Goal: Browse casually

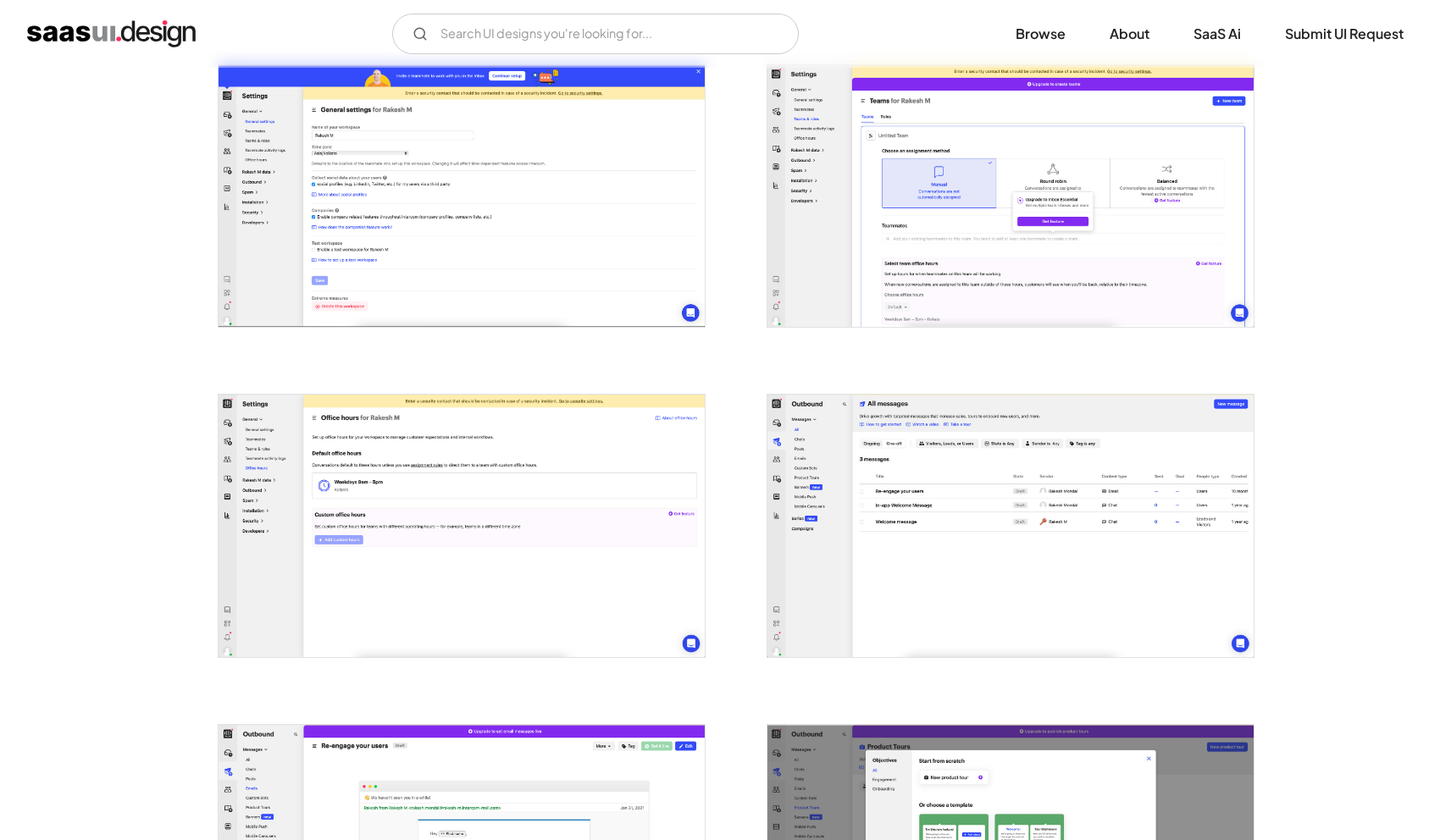
scroll to position [668, 0]
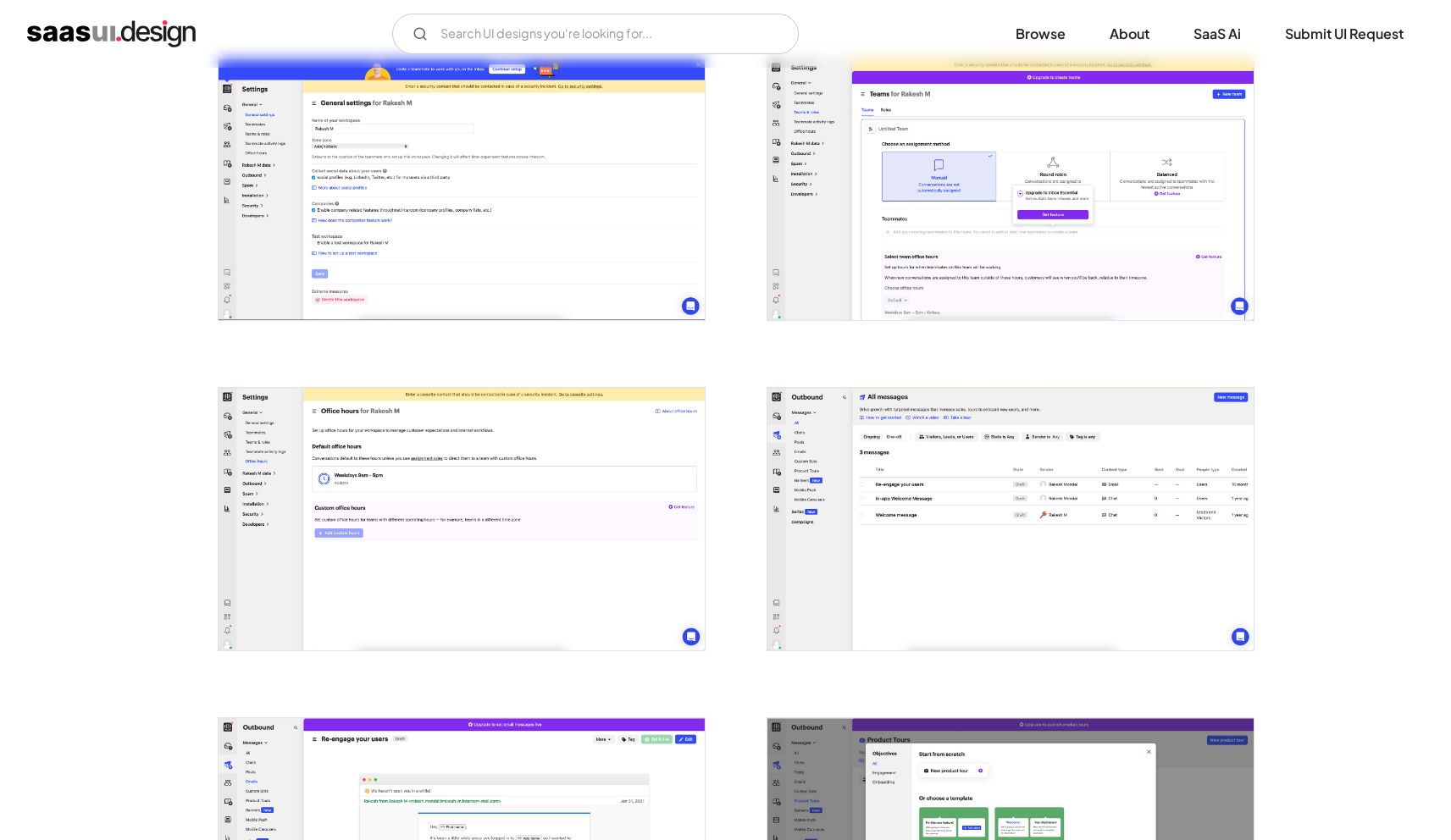
click at [651, 422] on img "open lightbox" at bounding box center [461, 519] width 486 height 262
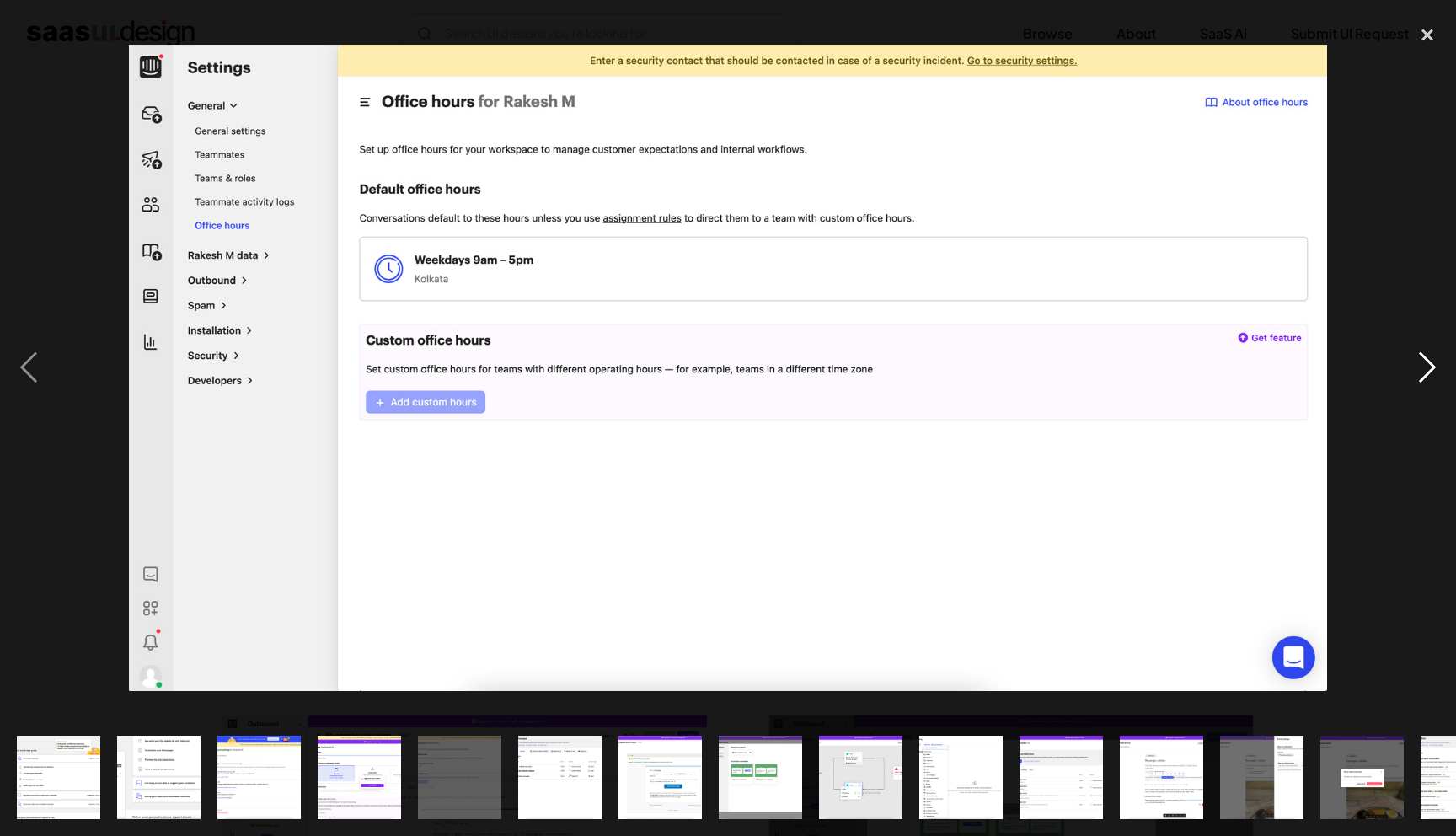
click at [1430, 368] on div "next image" at bounding box center [1428, 367] width 58 height 702
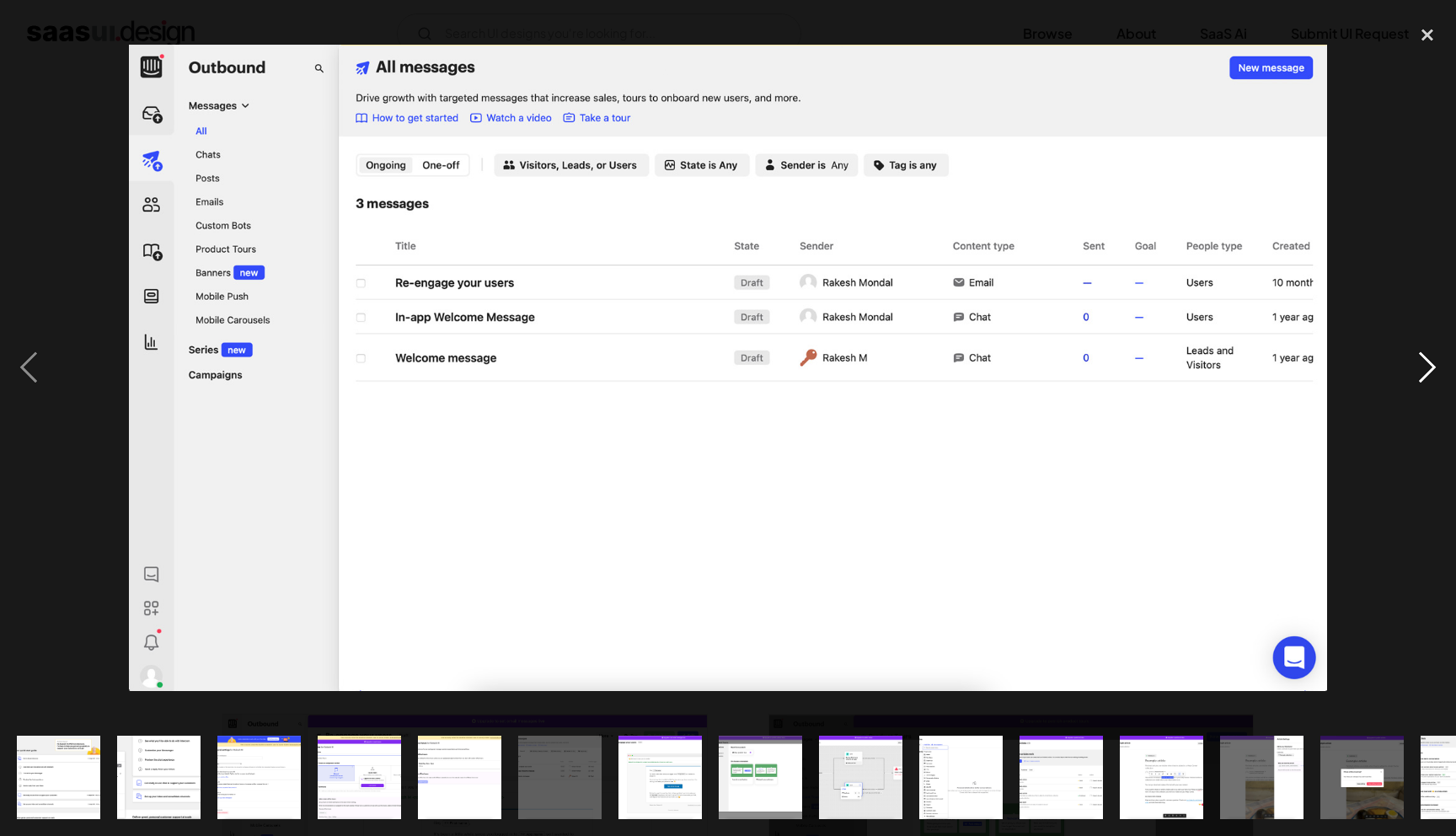
click at [1428, 367] on div "next image" at bounding box center [1428, 367] width 58 height 702
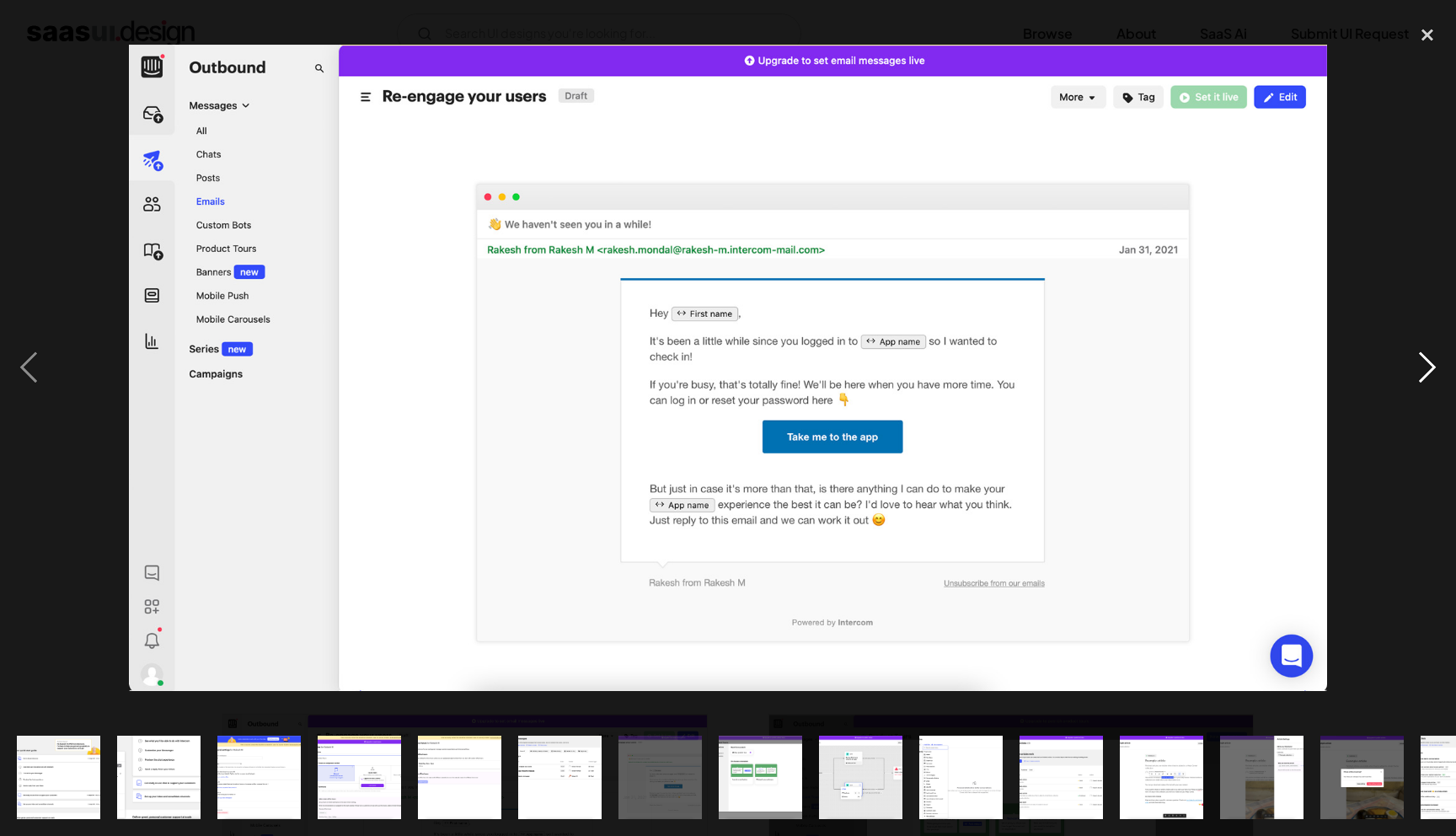
click at [1428, 367] on div "next image" at bounding box center [1428, 367] width 58 height 702
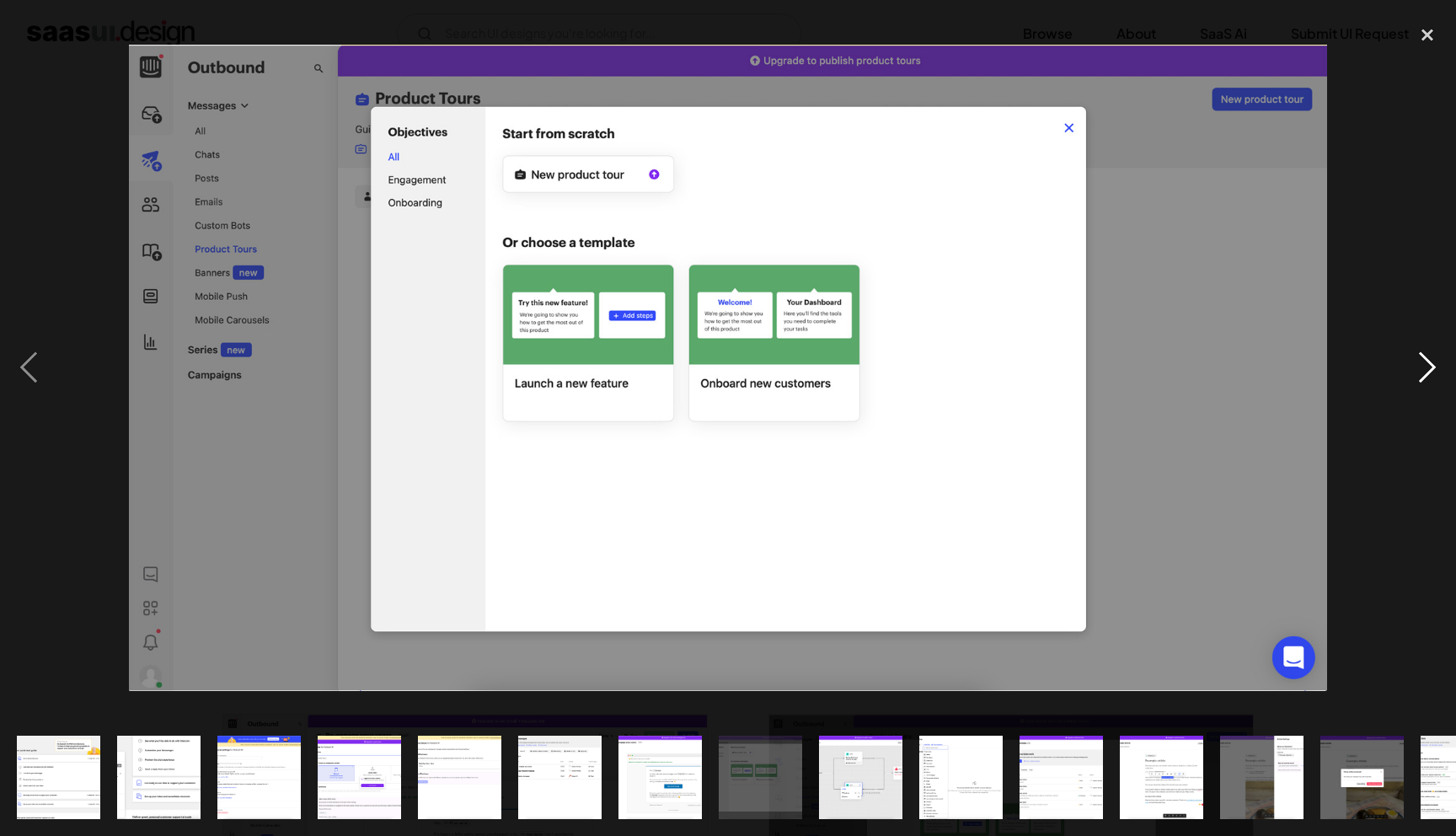
click at [1428, 367] on div "next image" at bounding box center [1428, 367] width 58 height 702
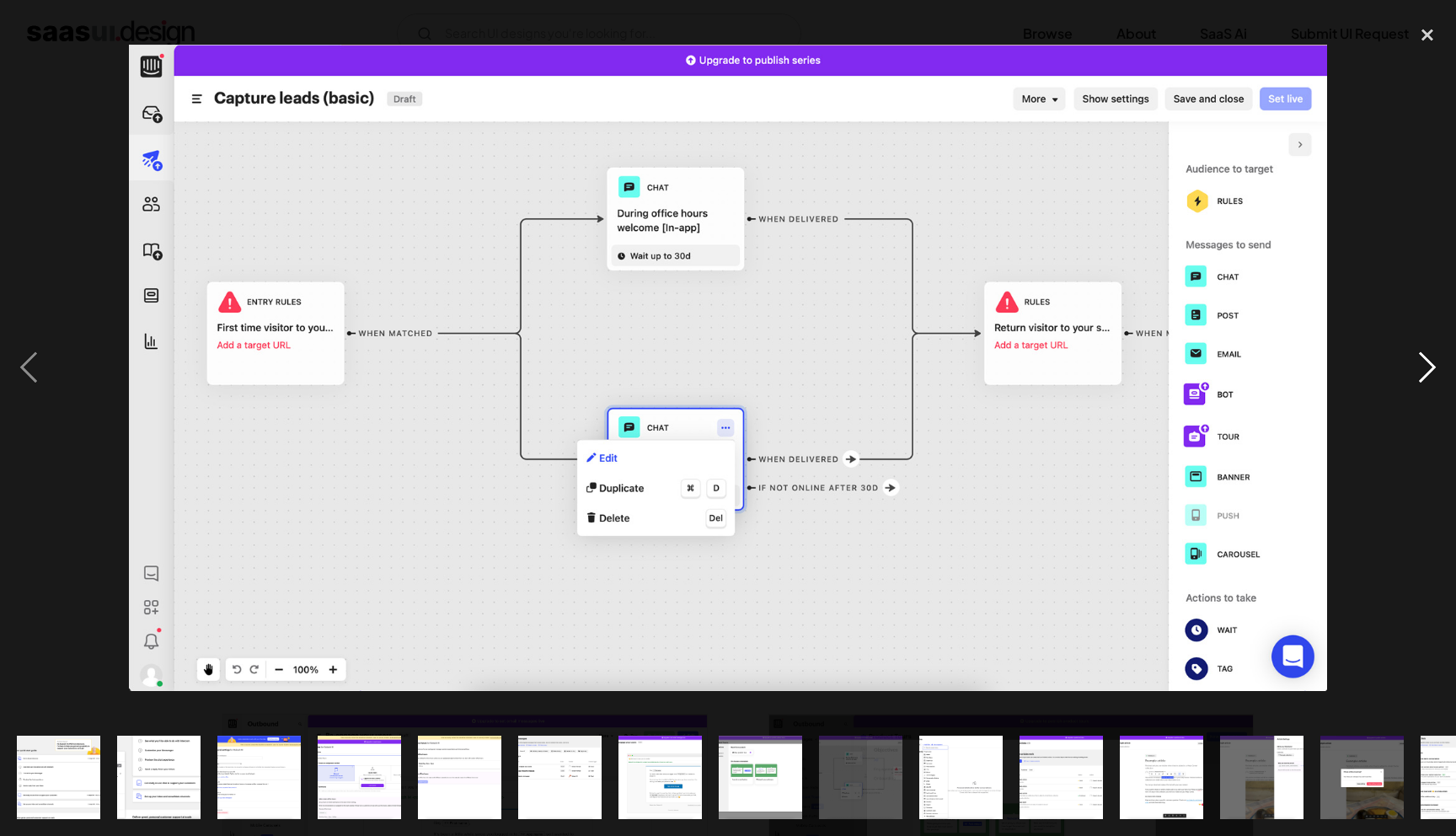
click at [1428, 367] on div "next image" at bounding box center [1428, 367] width 58 height 702
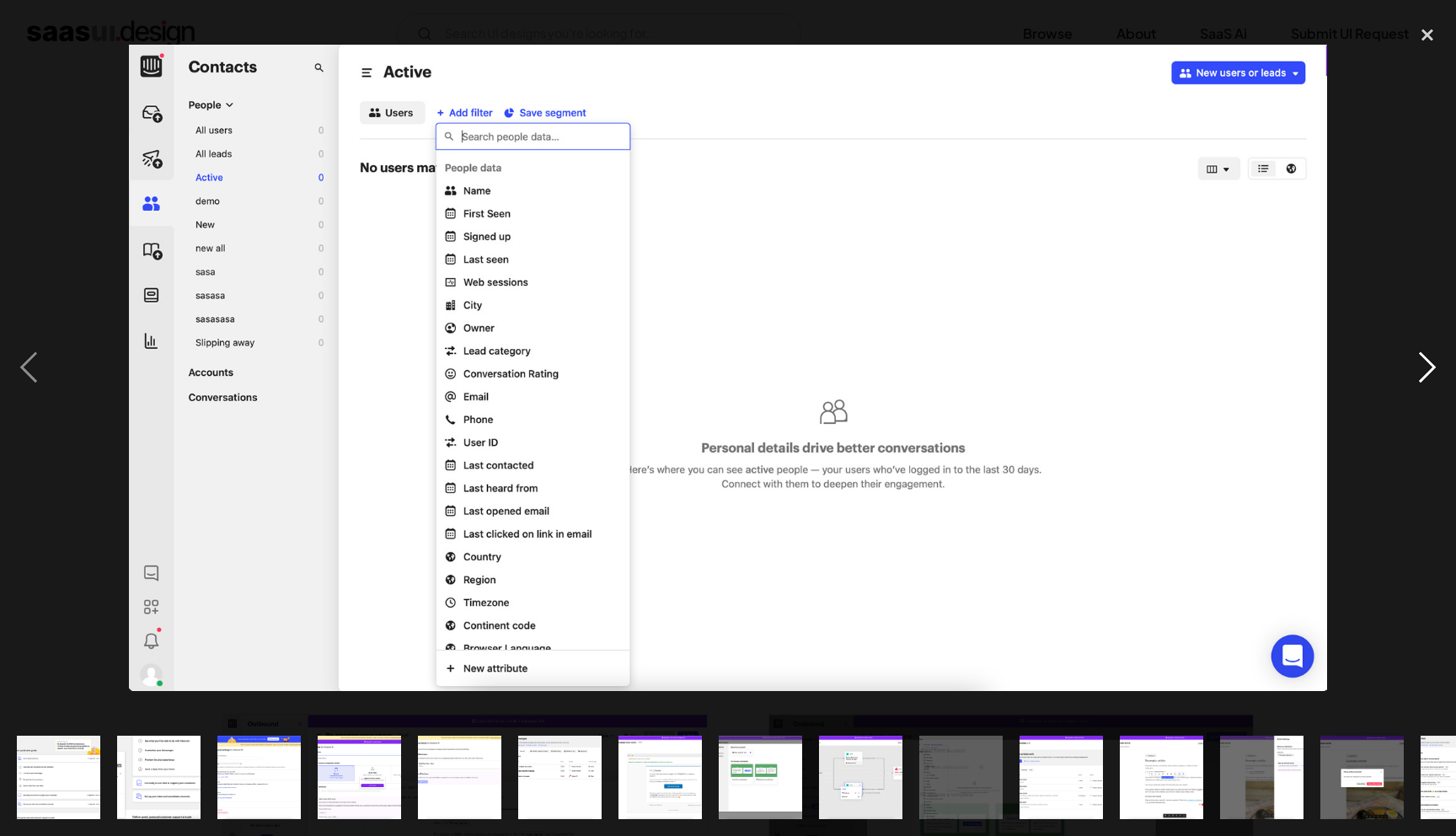
click at [1428, 367] on div "next image" at bounding box center [1428, 367] width 58 height 702
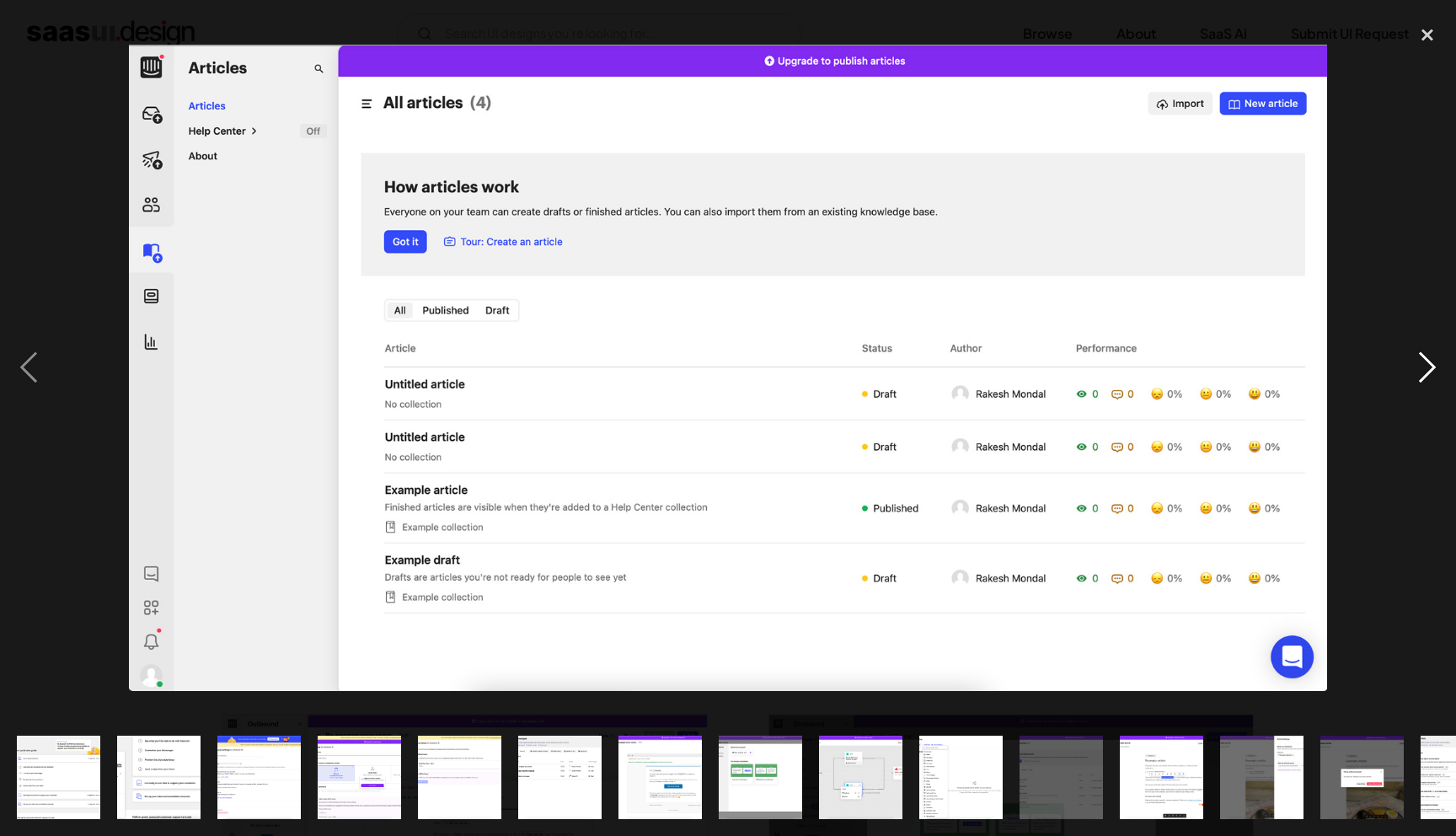
click at [1428, 367] on div "next image" at bounding box center [1428, 367] width 58 height 702
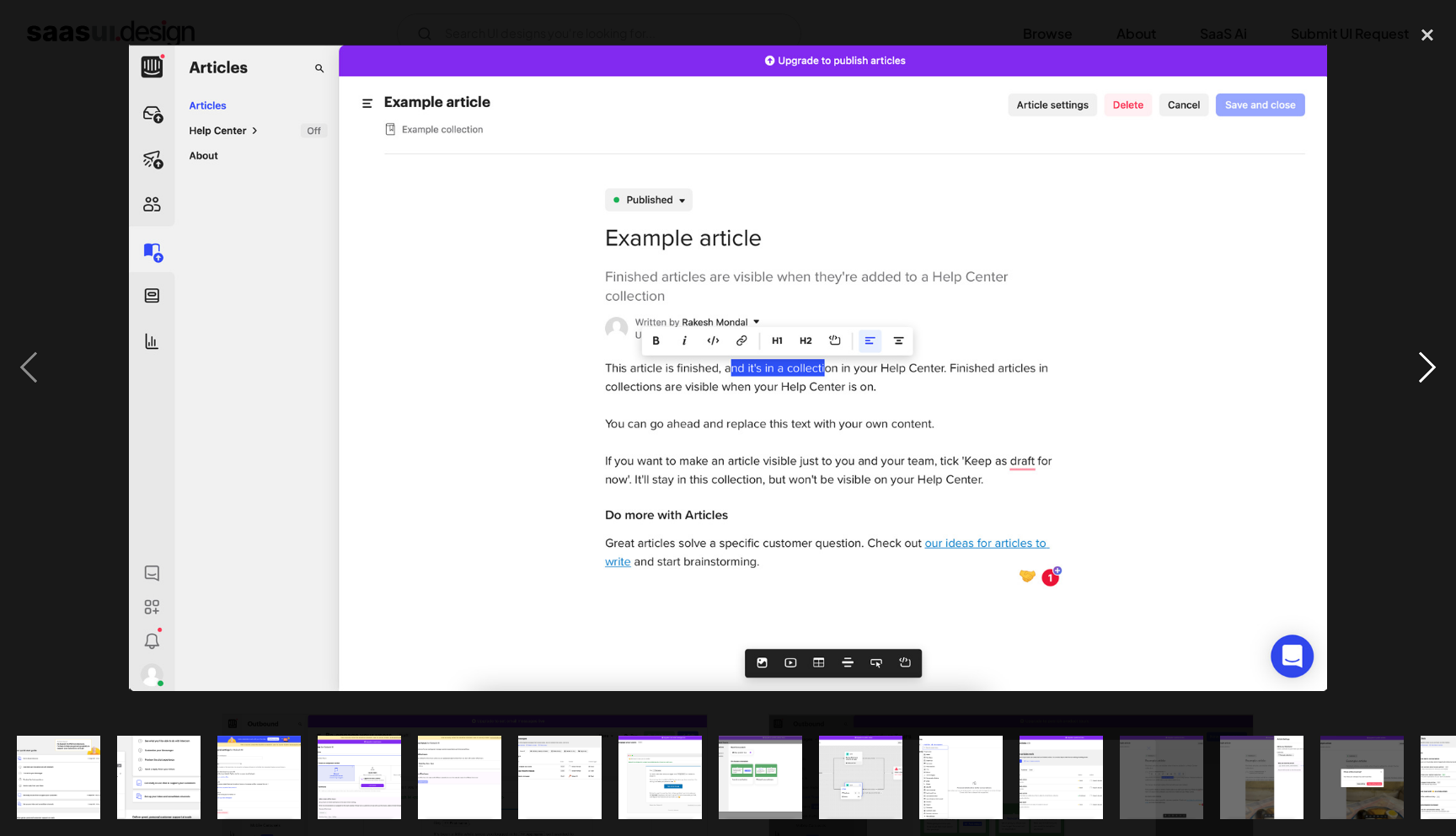
click at [1428, 367] on div "next image" at bounding box center [1428, 367] width 58 height 702
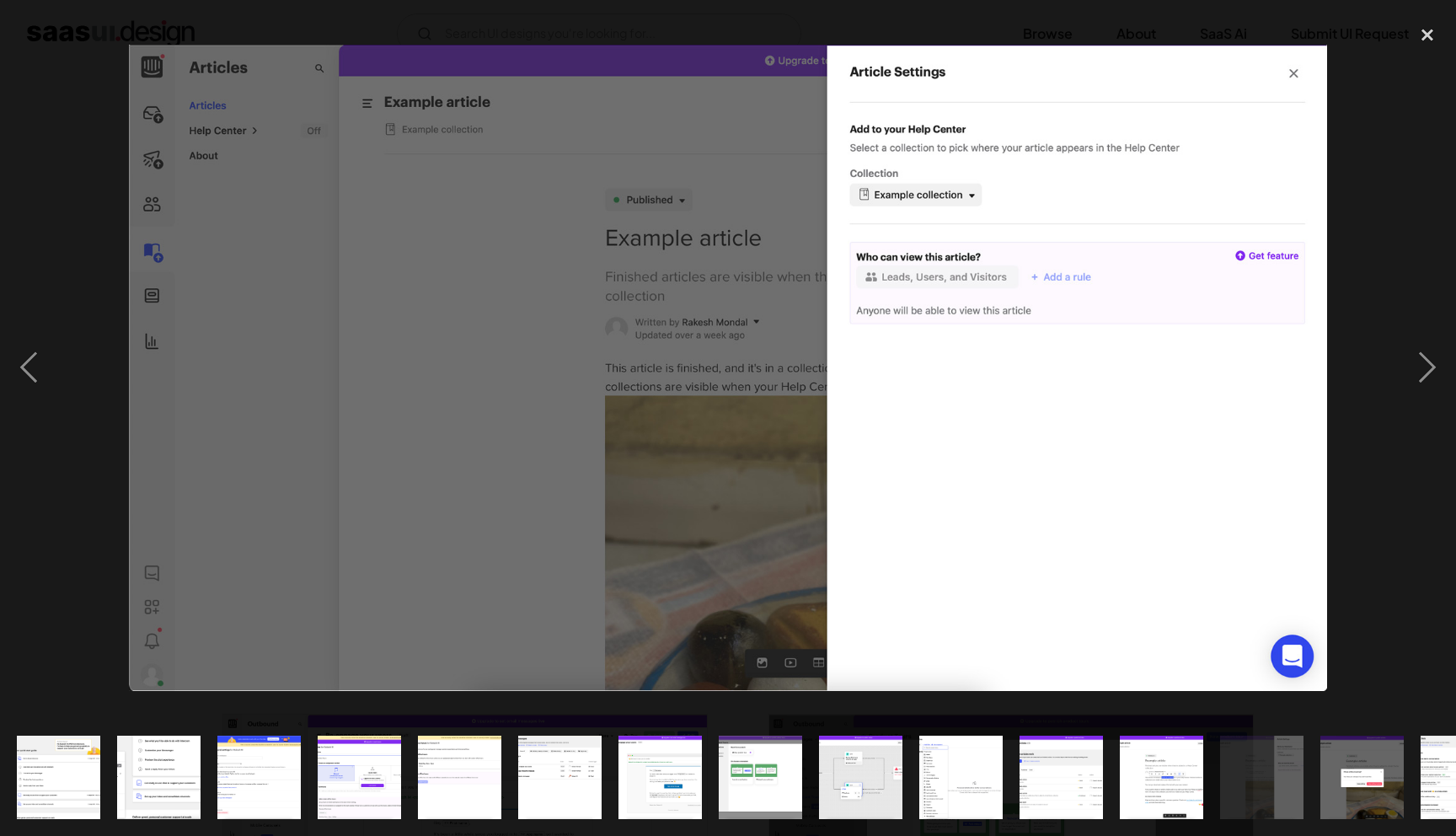
click at [112, 327] on div at bounding box center [728, 367] width 1456 height 702
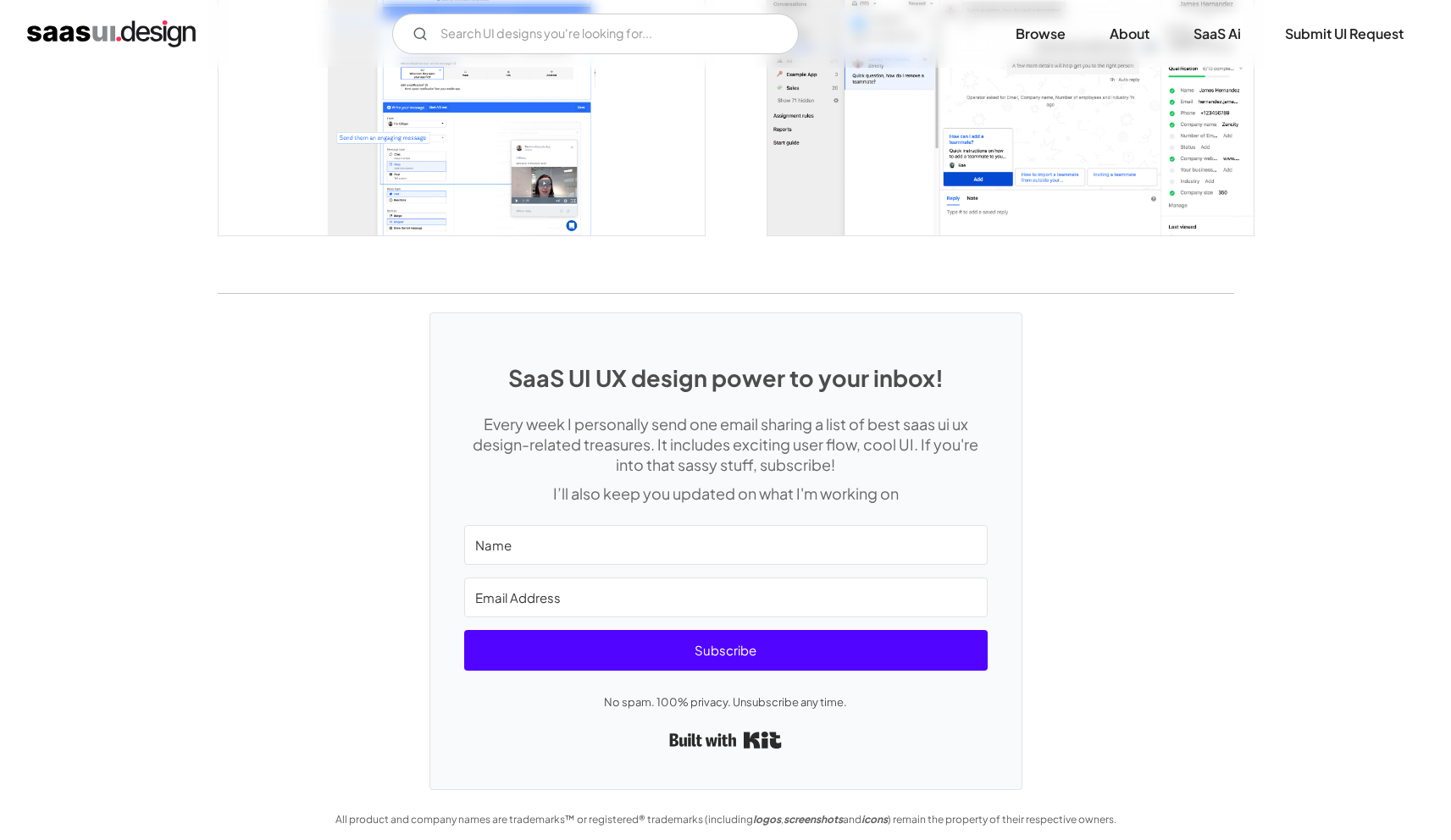
scroll to position [3397, 0]
